Goal: Information Seeking & Learning: Understand process/instructions

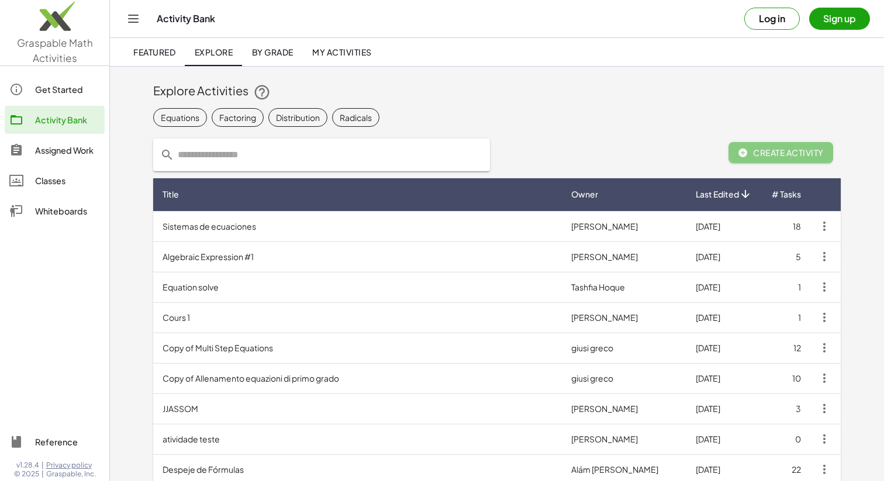
click at [88, 213] on div "Whiteboards" at bounding box center [67, 211] width 65 height 14
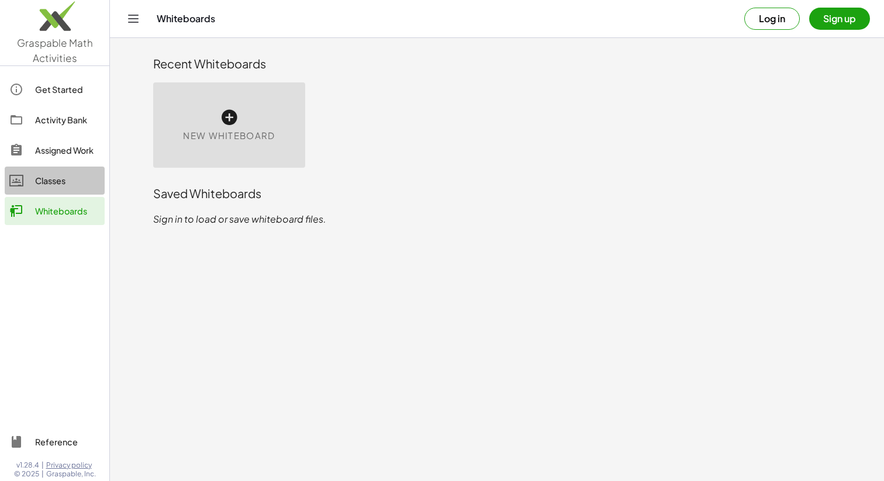
click at [66, 181] on div "Classes" at bounding box center [67, 181] width 65 height 14
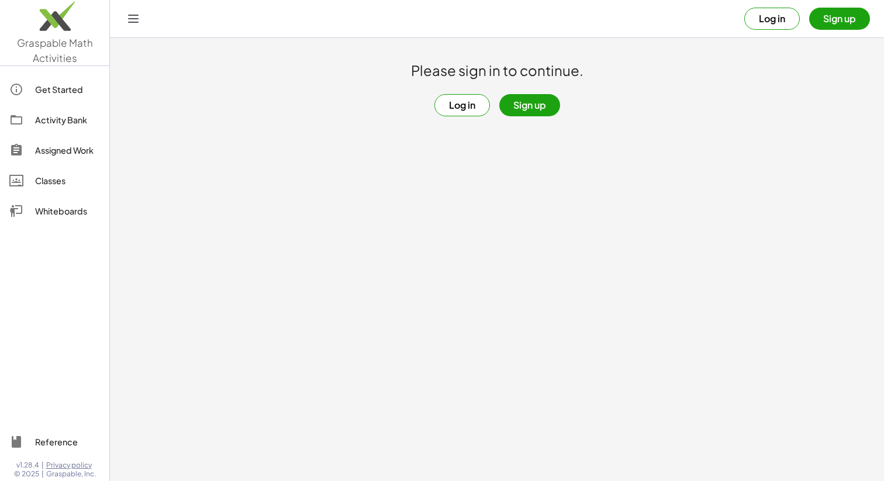
click at [51, 146] on div "Assigned Work" at bounding box center [67, 150] width 65 height 14
click at [56, 118] on div "Activity Bank" at bounding box center [67, 120] width 65 height 14
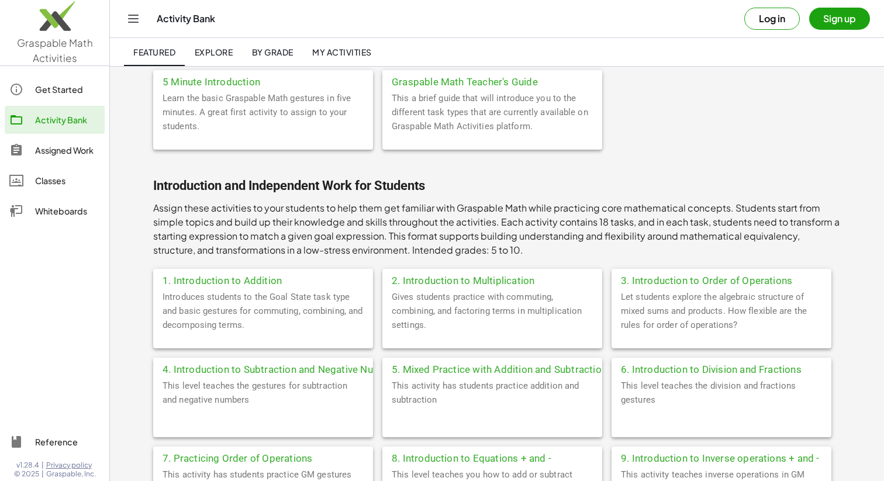
scroll to position [90, 0]
click at [61, 441] on div "Reference" at bounding box center [67, 442] width 65 height 14
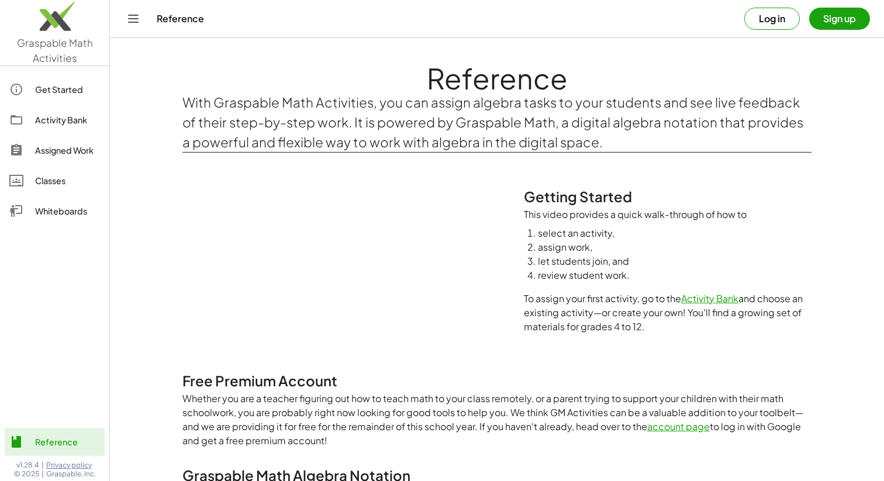
click at [56, 94] on div "Get Started" at bounding box center [67, 89] width 65 height 14
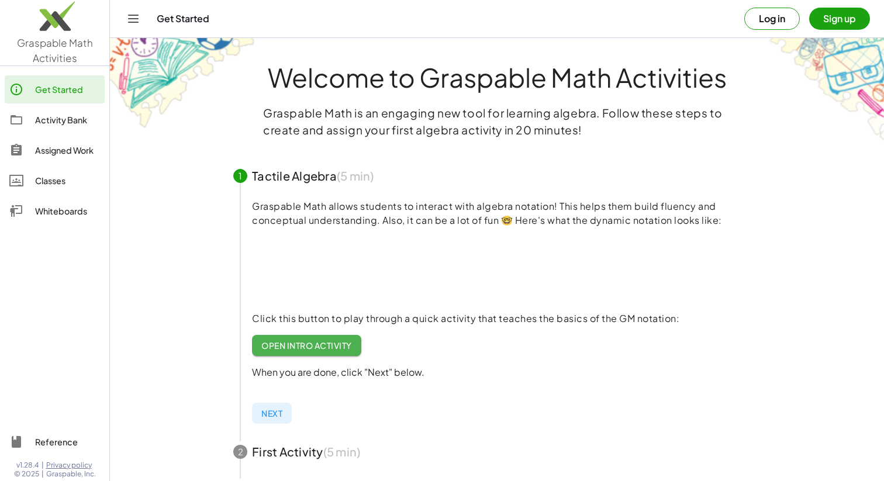
click at [56, 123] on div "Activity Bank" at bounding box center [67, 120] width 65 height 14
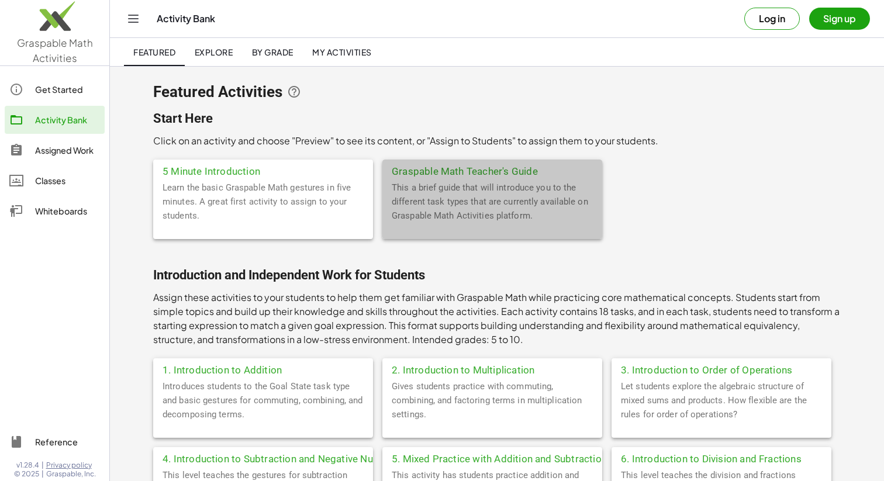
click at [444, 193] on div "This a brief guide that will introduce you to the different task types that are…" at bounding box center [492, 210] width 220 height 58
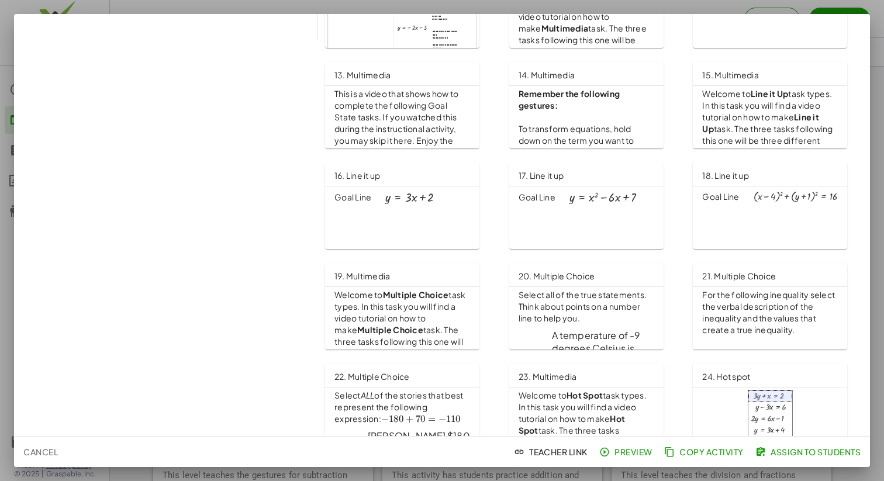
scroll to position [519, 0]
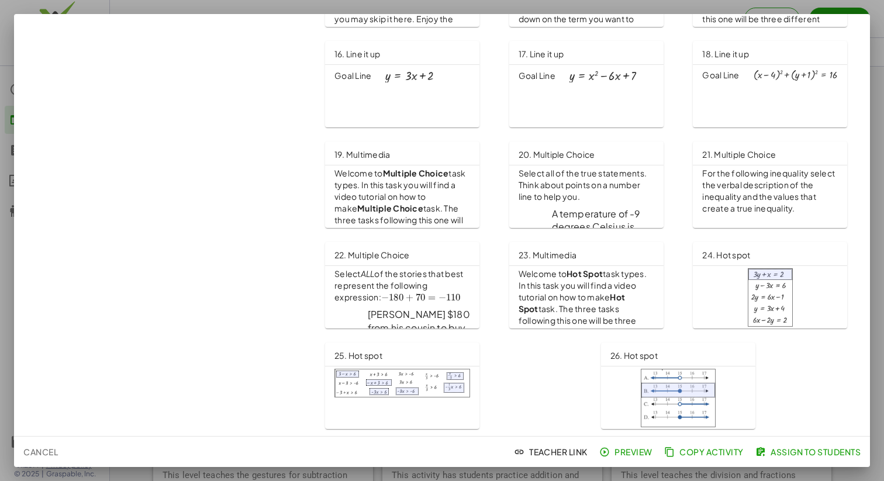
click at [877, 49] on div at bounding box center [442, 240] width 884 height 481
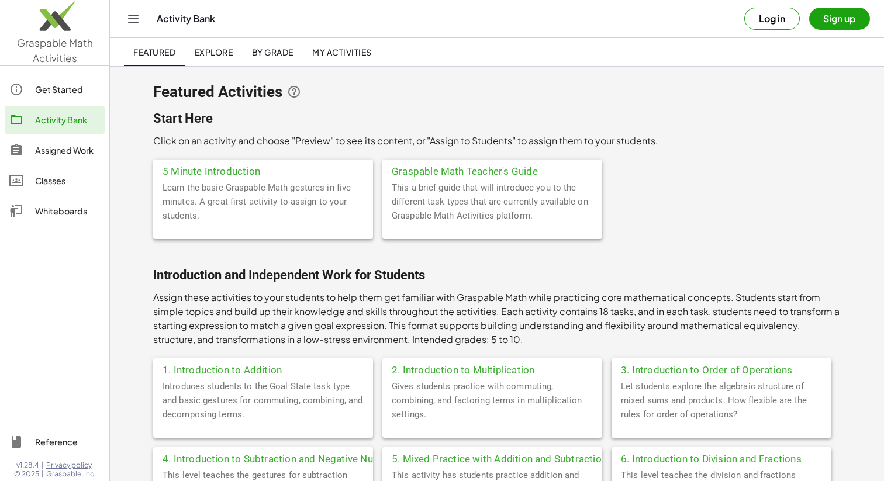
click at [66, 182] on div "Classes" at bounding box center [67, 181] width 65 height 14
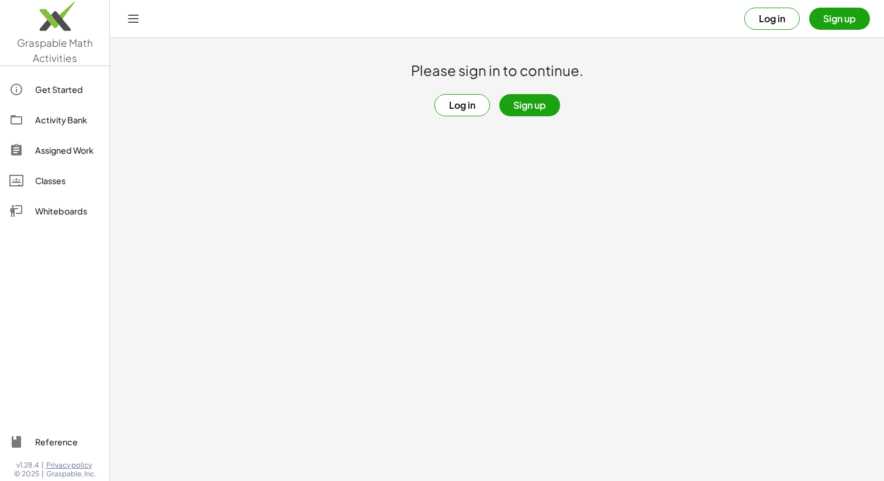
click at [458, 107] on button "Log in" at bounding box center [462, 105] width 56 height 22
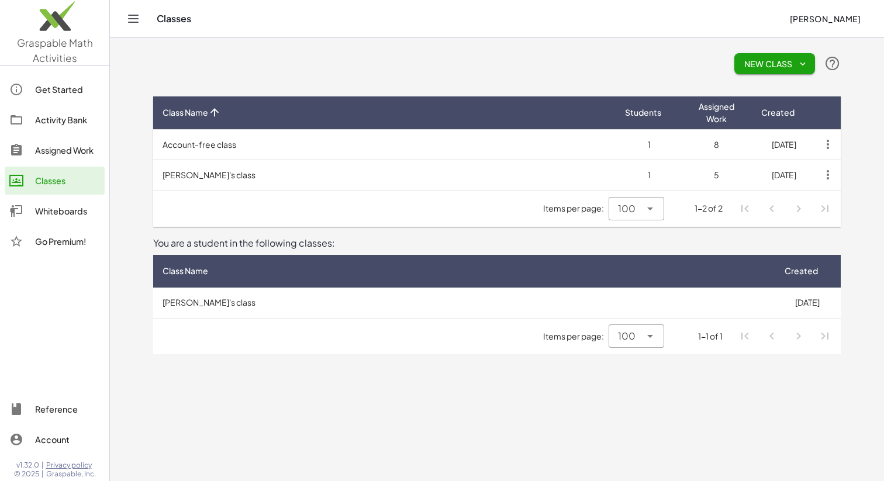
click at [135, 20] on icon "Toggle navigation" at bounding box center [133, 19] width 14 height 14
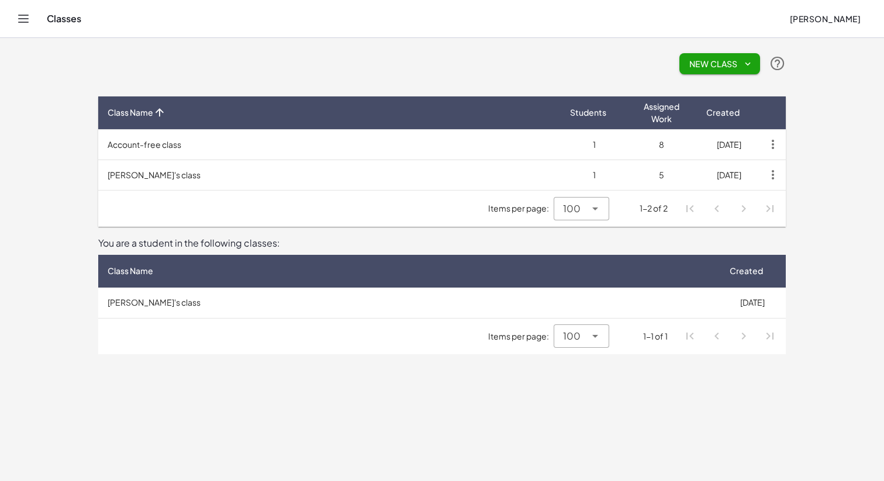
click at [24, 19] on icon "Toggle navigation" at bounding box center [24, 18] width 10 height 7
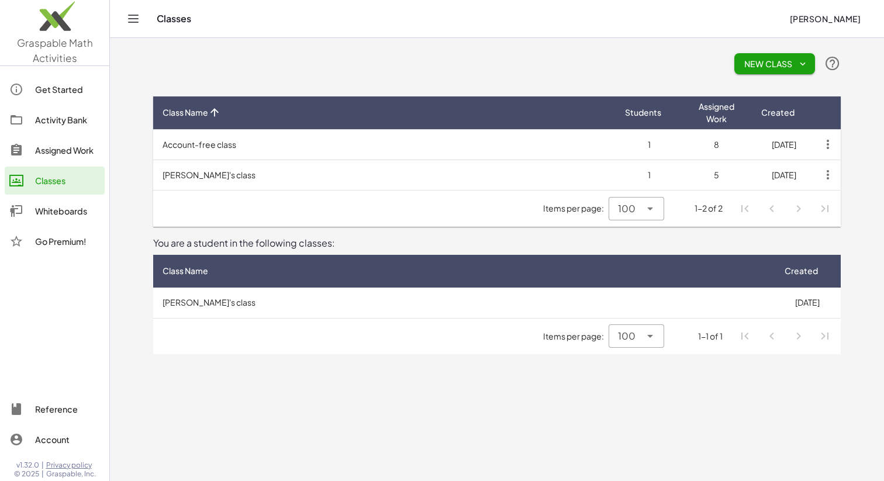
click at [185, 48] on div "New Class" at bounding box center [496, 63] width 687 height 37
click at [53, 208] on div "Whiteboards" at bounding box center [67, 211] width 65 height 14
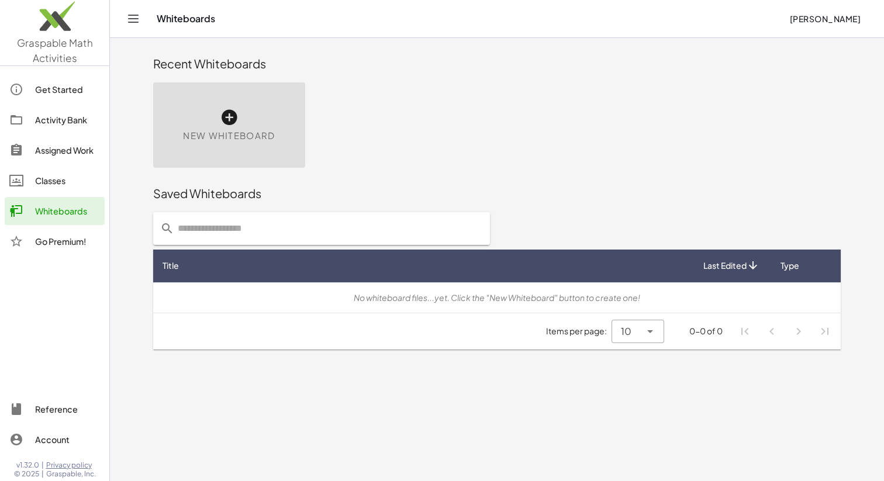
click at [228, 107] on div "New Whiteboard" at bounding box center [229, 124] width 152 height 85
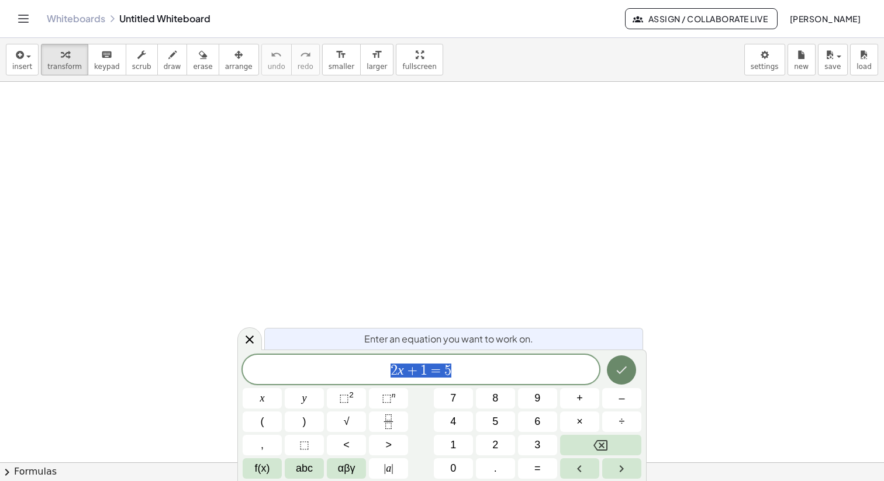
click at [618, 372] on icon "Done" at bounding box center [621, 370] width 14 height 14
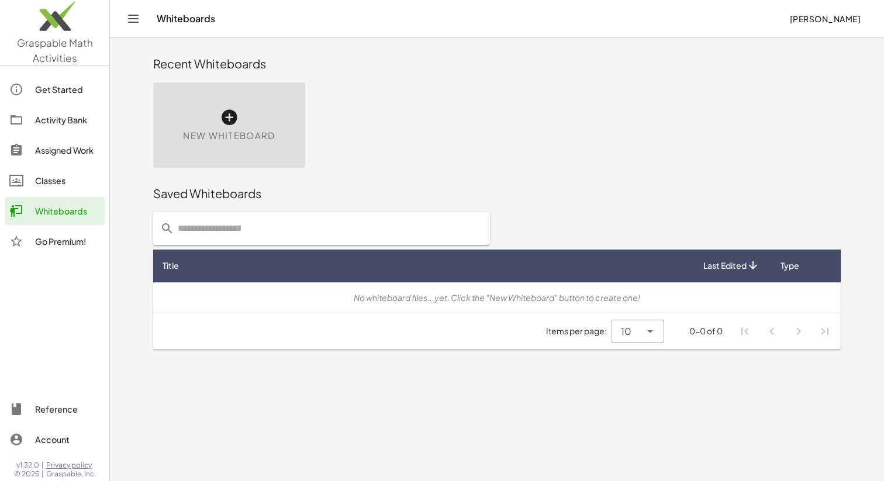
click at [58, 77] on link "Get Started" at bounding box center [55, 89] width 100 height 28
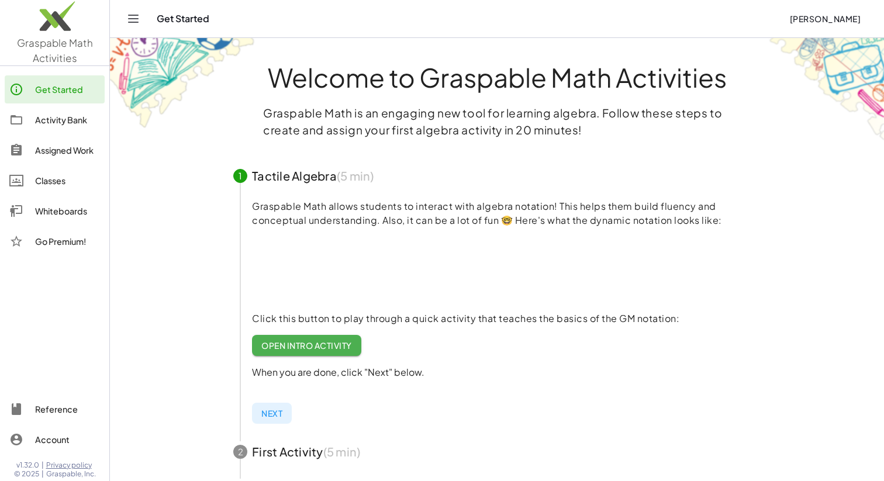
scroll to position [19, 0]
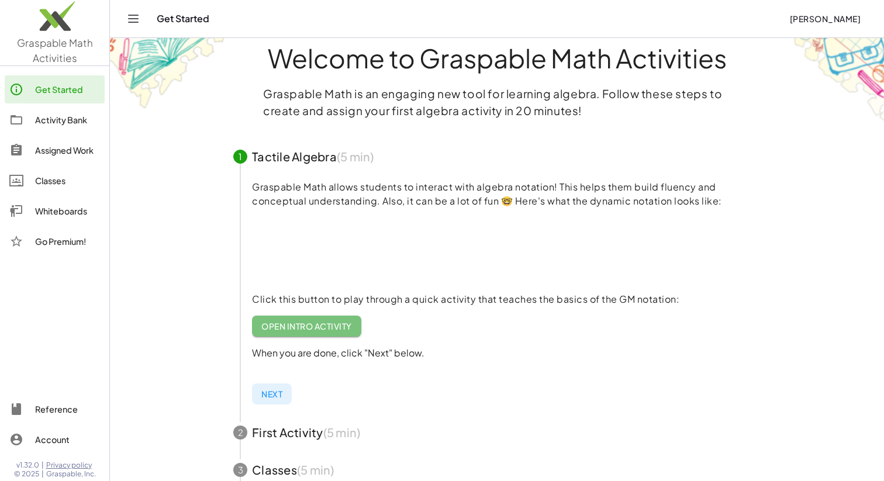
click at [309, 329] on span "Open Intro Activity" at bounding box center [306, 326] width 91 height 11
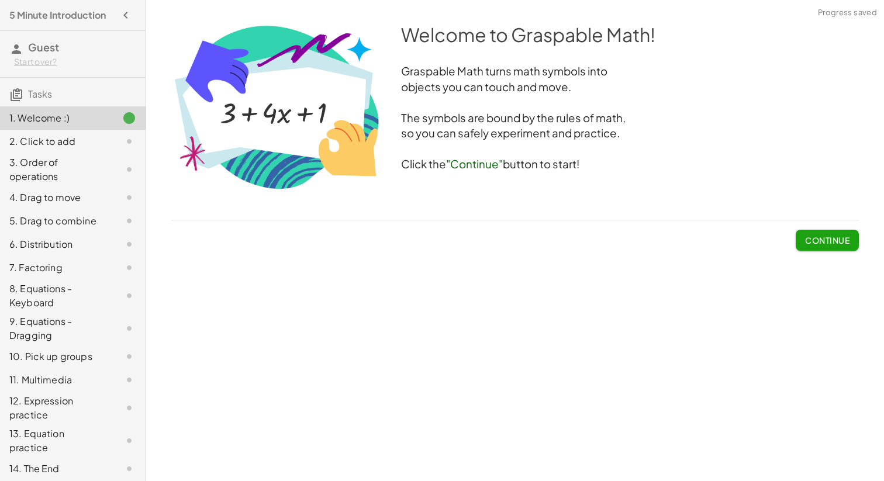
click at [828, 243] on span "Continue" at bounding box center [827, 240] width 44 height 11
